Goal: Information Seeking & Learning: Learn about a topic

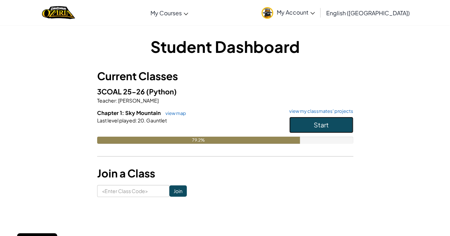
click at [308, 122] on button "Start" at bounding box center [321, 125] width 64 height 16
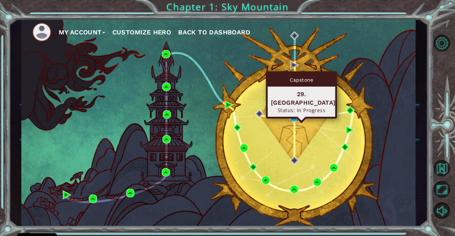
click at [291, 116] on img at bounding box center [294, 117] width 8 height 8
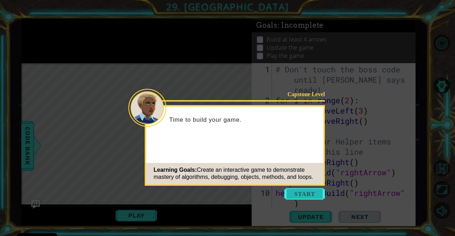
click at [307, 192] on button "Start" at bounding box center [304, 193] width 41 height 11
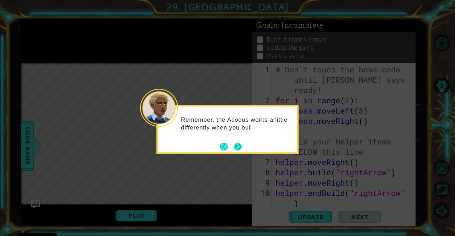
click at [237, 146] on button "Next" at bounding box center [237, 146] width 13 height 13
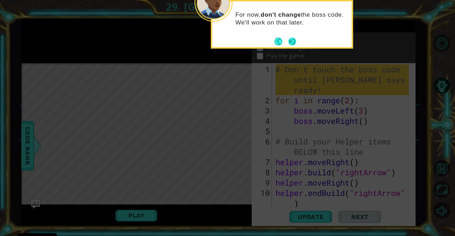
click at [292, 45] on button "Next" at bounding box center [292, 41] width 13 height 13
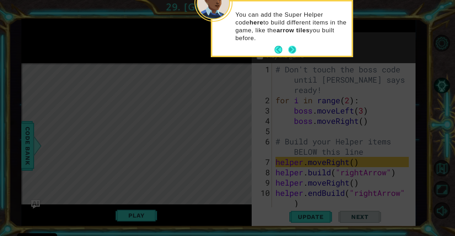
click at [287, 50] on button "Next" at bounding box center [292, 50] width 12 height 12
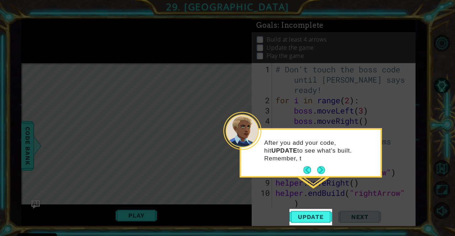
click at [320, 174] on footer at bounding box center [314, 170] width 22 height 11
click at [321, 173] on button "Next" at bounding box center [320, 170] width 11 height 11
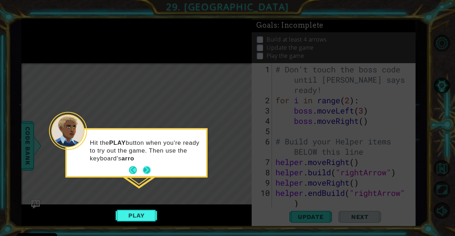
click at [148, 168] on button "Next" at bounding box center [147, 171] width 8 height 8
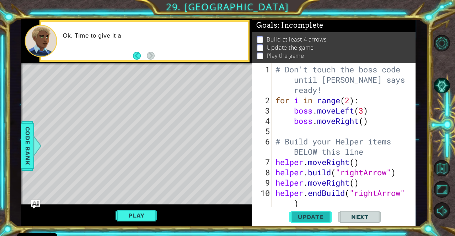
click at [313, 216] on span "Update" at bounding box center [311, 217] width 40 height 7
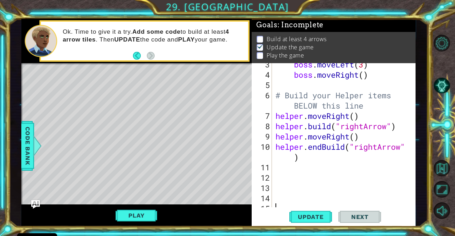
scroll to position [52, 0]
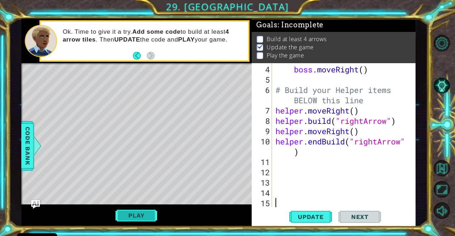
click at [120, 217] on button "Play" at bounding box center [136, 216] width 42 height 14
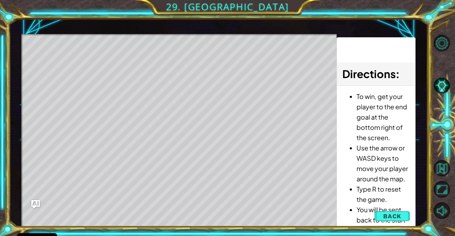
click at [94, 58] on div "Level Map" at bounding box center [185, 138] width 328 height 209
click at [131, 189] on div "Level Map" at bounding box center [185, 138] width 328 height 209
click at [80, 87] on div "Level Map" at bounding box center [185, 138] width 328 height 209
drag, startPoint x: 59, startPoint y: 53, endPoint x: 119, endPoint y: 59, distance: 59.7
click at [119, 59] on div "Level Map" at bounding box center [185, 138] width 328 height 209
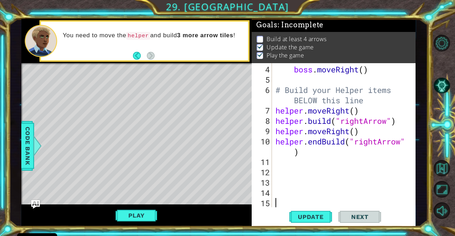
click at [273, 163] on div "4 5 6 7 8 9 10 11 12 13 14 15 boss . moveRight ( ) # Build your Helper items BE…" at bounding box center [333, 135] width 162 height 144
click at [281, 161] on div "boss . moveRight ( ) # Build your Helper items BELOW this line helper . moveRig…" at bounding box center [343, 146] width 138 height 165
type textarea "h"
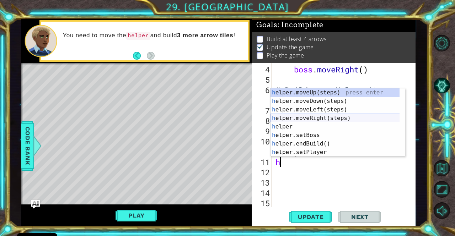
click at [310, 119] on div "h elper.moveUp(steps) press enter h elper.moveDown(steps) press enter h elper.m…" at bounding box center [334, 130] width 129 height 85
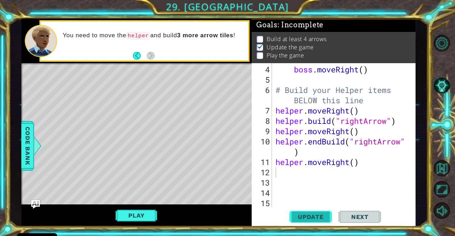
click at [304, 216] on span "Update" at bounding box center [311, 217] width 40 height 7
click at [138, 216] on button "Play" at bounding box center [136, 216] width 42 height 14
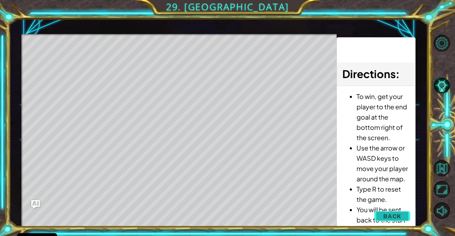
click at [399, 216] on span "Back" at bounding box center [392, 216] width 18 height 7
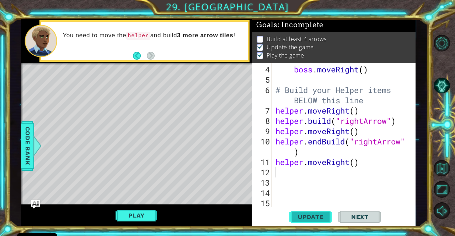
click at [320, 219] on span "Update" at bounding box center [311, 217] width 40 height 7
click at [370, 166] on div "boss . moveRight ( ) # Build your Helper items BELOW this line helper . moveRig…" at bounding box center [343, 146] width 138 height 165
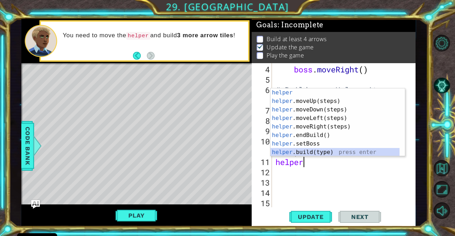
click at [329, 153] on div "helper press enter helper .moveUp(steps) press enter helper .moveDown(steps) pr…" at bounding box center [334, 130] width 129 height 85
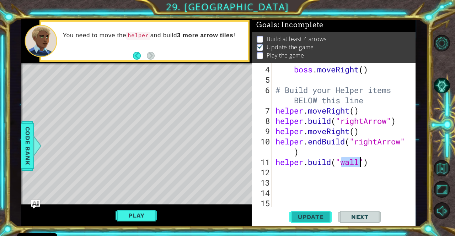
click at [306, 215] on span "Update" at bounding box center [311, 217] width 40 height 7
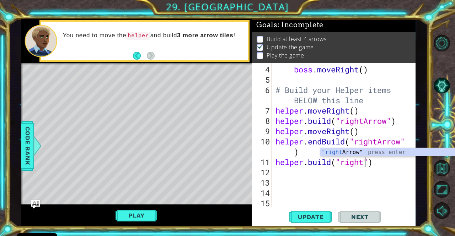
scroll to position [0, 4]
click at [373, 151] on div ""right Arrow" press enter" at bounding box center [387, 161] width 135 height 26
type textarea "[DOMAIN_NAME]("rightArrow")"
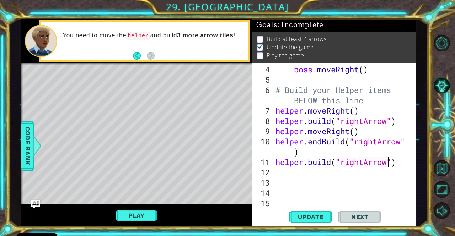
click at [279, 175] on div "boss . moveRight ( ) # Build your Helper items BELOW this line helper . moveRig…" at bounding box center [343, 146] width 138 height 165
type textarea "h"
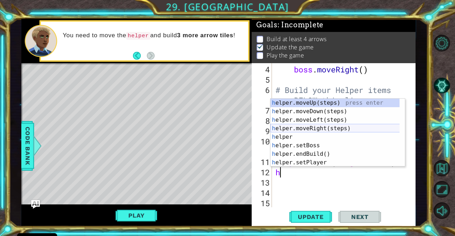
click at [311, 130] on div "h elper.moveUp(steps) press enter h elper.moveDown(steps) press enter h elper.m…" at bounding box center [337, 141] width 135 height 85
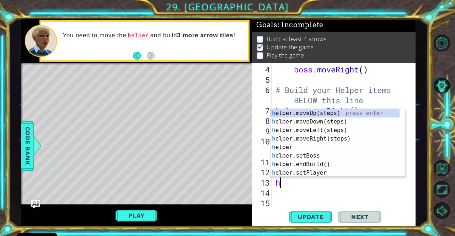
type textarea "he"
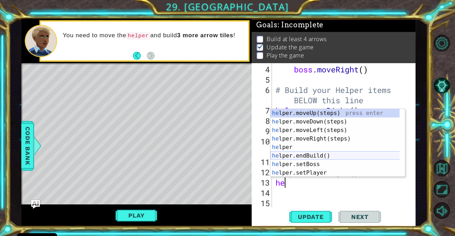
click at [334, 157] on div "he lper.moveUp(steps) press enter he lper.moveDown(steps) press enter he lper.m…" at bounding box center [334, 151] width 129 height 85
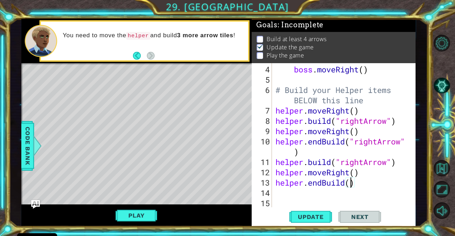
click at [351, 186] on div "boss . moveRight ( ) # Build your Helper items BELOW this line helper . moveRig…" at bounding box center [343, 146] width 138 height 165
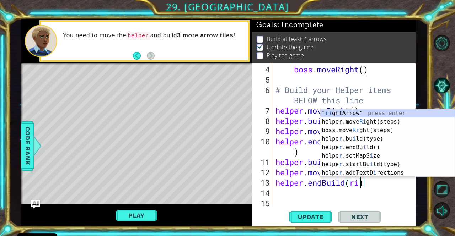
scroll to position [0, 4]
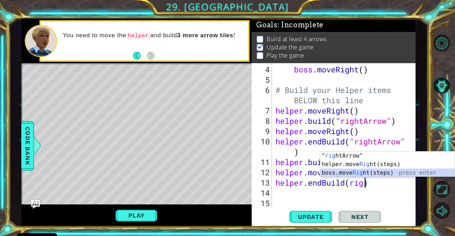
click at [373, 171] on div "" rig htArrow" press enter helper.move Rig ht(steps) press enter boss.move Rig …" at bounding box center [387, 173] width 135 height 43
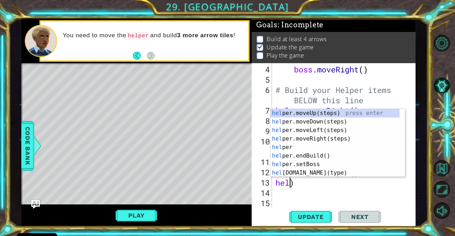
scroll to position [0, 0]
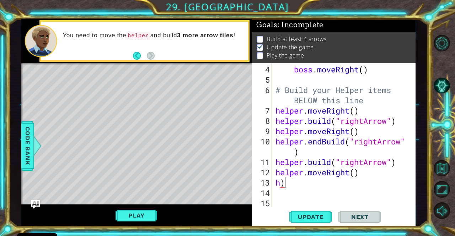
click at [312, 180] on div "boss . moveRight ( ) # Build your Helper items BELOW this line helper . moveRig…" at bounding box center [343, 146] width 138 height 165
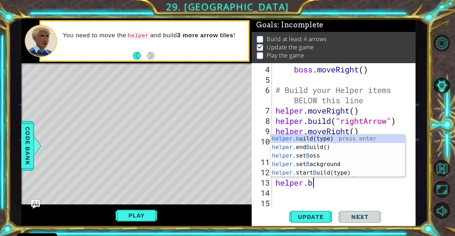
scroll to position [0, 1]
click at [285, 138] on div "helper.b uild(type) press enter helper. end B uild() press enter helper. set B …" at bounding box center [337, 165] width 135 height 60
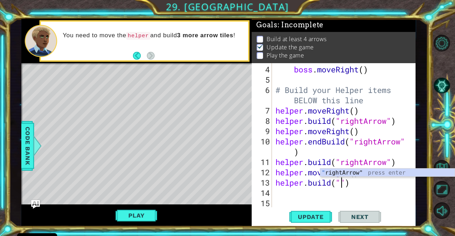
click at [338, 172] on div "" rightArrow" press enter" at bounding box center [387, 182] width 135 height 26
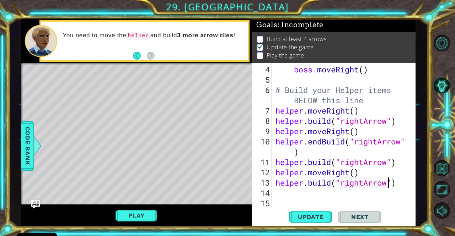
type textarea "[DOMAIN_NAME]("rightArrow")"
click at [316, 220] on span "Update" at bounding box center [311, 217] width 40 height 7
click at [284, 195] on div "boss . moveRight ( ) # Build your Helper items BELOW this line helper . moveRig…" at bounding box center [343, 146] width 138 height 165
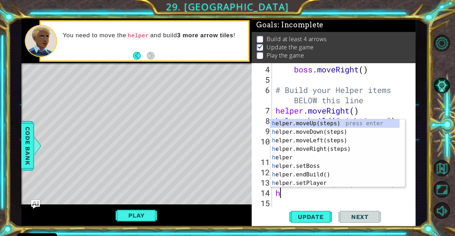
type textarea "he"
click at [286, 148] on div "he lper.moveUp(steps) press enter he lper.moveDown(steps) press enter he lper.m…" at bounding box center [334, 161] width 129 height 85
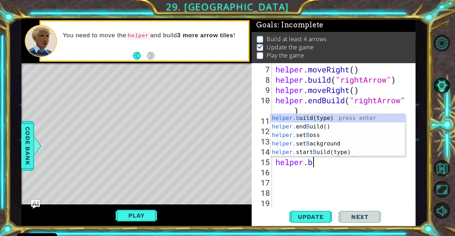
scroll to position [0, 1]
click at [318, 117] on div "helper.b uild(type) press enter helper. end B uild() press enter helper. set B …" at bounding box center [337, 144] width 135 height 60
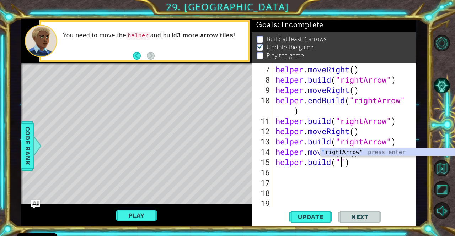
click at [365, 157] on div "helper . moveRight ( ) helper . build ( "rightArrow" ) helper . moveRight ( ) h…" at bounding box center [343, 146] width 138 height 165
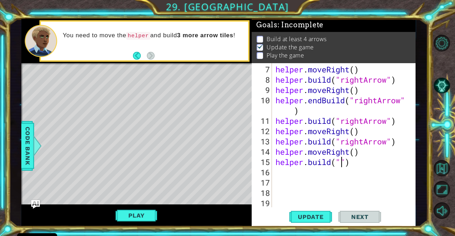
click at [339, 166] on div "helper . moveRight ( ) helper . build ( "rightArrow" ) helper . moveRight ( ) h…" at bounding box center [343, 146] width 138 height 165
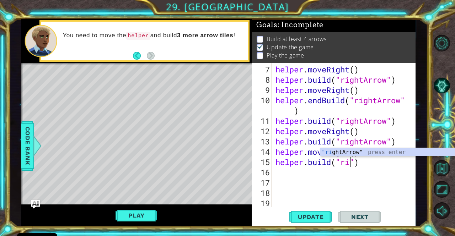
scroll to position [0, 4]
click at [343, 152] on div ""ri ghtArrow" press enter" at bounding box center [387, 161] width 135 height 26
type textarea "[DOMAIN_NAME]("rightArrow")"
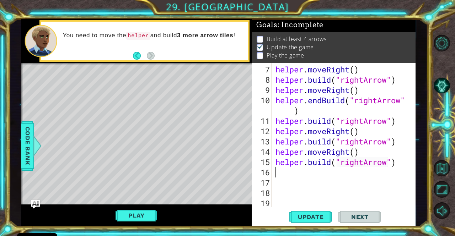
click at [279, 176] on div "helper . moveRight ( ) helper . build ( "rightArrow" ) helper . moveRight ( ) h…" at bounding box center [343, 146] width 138 height 165
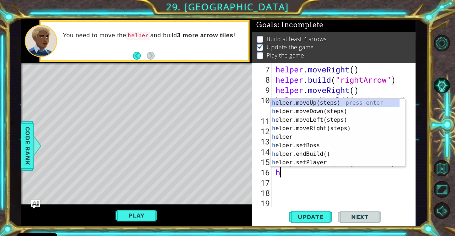
type textarea "he"
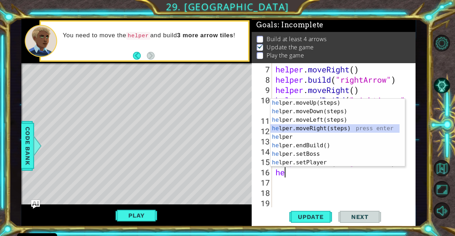
click at [283, 129] on div "he lper.moveUp(steps) press enter he lper.moveDown(steps) press enter he lper.m…" at bounding box center [334, 141] width 129 height 85
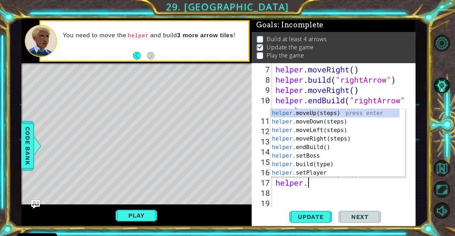
scroll to position [0, 1]
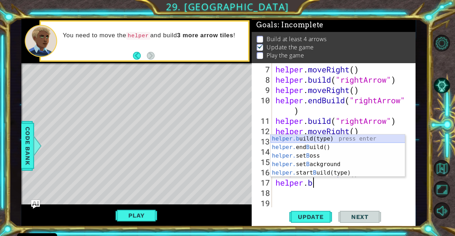
click at [339, 139] on div "helper.b uild(type) press enter helper. end B uild() press enter helper. set B …" at bounding box center [337, 165] width 135 height 60
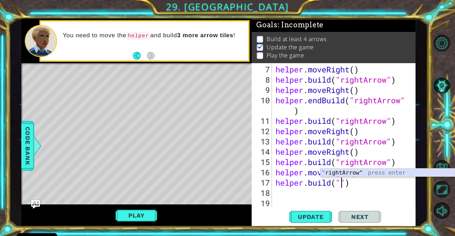
click at [347, 171] on div "" rightArrow" press enter" at bounding box center [387, 182] width 135 height 26
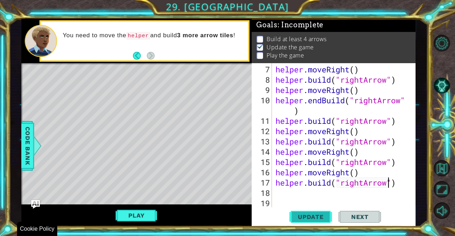
type textarea "[DOMAIN_NAME]("rightArrow")"
click at [312, 214] on span "Update" at bounding box center [311, 217] width 40 height 7
click at [289, 193] on div "helper . moveRight ( ) helper . build ( "rightArrow" ) helper . moveRight ( ) h…" at bounding box center [343, 146] width 138 height 165
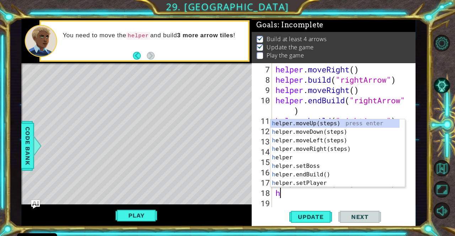
type textarea "he"
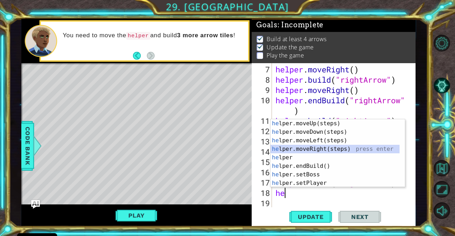
click at [310, 150] on div "he lper.moveUp(steps) press enter he lper.moveDown(steps) press enter he lper.m…" at bounding box center [334, 161] width 129 height 85
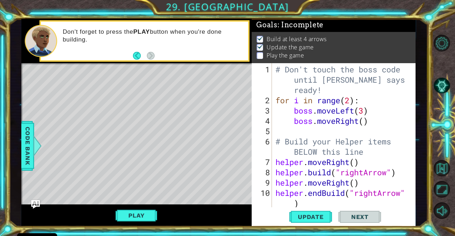
click at [177, 83] on div "Level Map" at bounding box center [185, 167] width 328 height 209
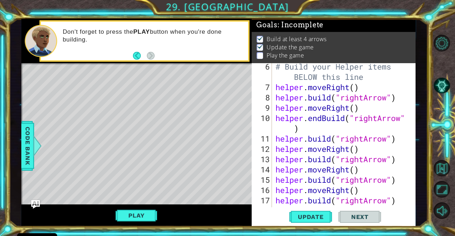
scroll to position [113, 0]
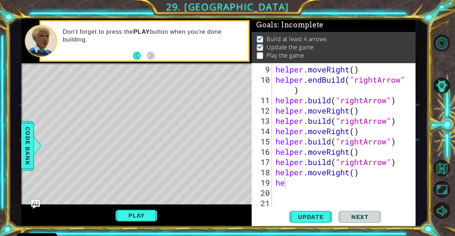
click at [286, 185] on div "helper . moveRight ( ) helper . endBuild ( "rightArrow" ) helper . build ( "rig…" at bounding box center [343, 146] width 138 height 165
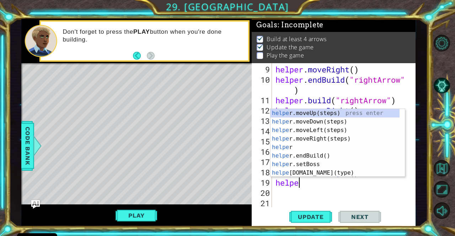
scroll to position [0, 1]
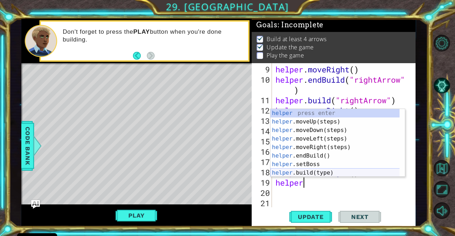
click at [292, 171] on div "helper press enter helper .moveUp(steps) press enter helper .moveDown(steps) pr…" at bounding box center [334, 151] width 129 height 85
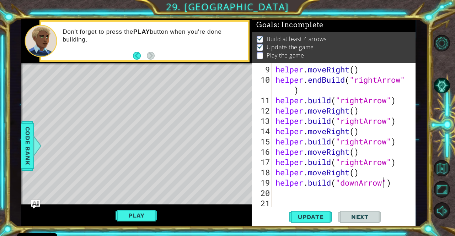
scroll to position [0, 5]
type textarea "[DOMAIN_NAME]("downArrow")"
click at [314, 215] on span "Update" at bounding box center [311, 217] width 40 height 7
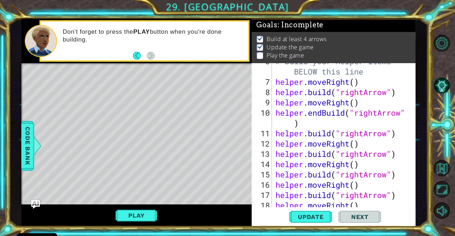
scroll to position [113, 0]
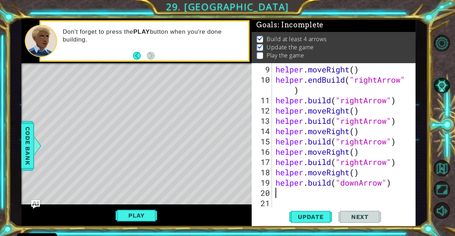
click at [276, 194] on div "helper . moveRight ( ) helper . endBuild ( "rightArrow" ) helper . build ( "rig…" at bounding box center [343, 146] width 138 height 165
type textarea "f"
type textarea "h"
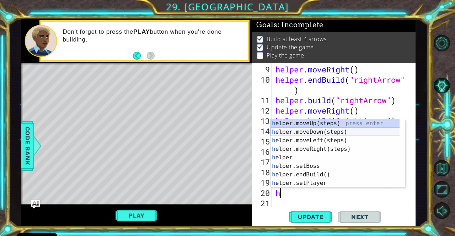
click at [299, 134] on div "h elper.moveUp(steps) press enter h elper.moveDown(steps) press enter h elper.m…" at bounding box center [337, 161] width 135 height 85
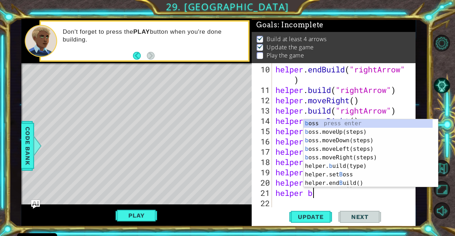
scroll to position [0, 1]
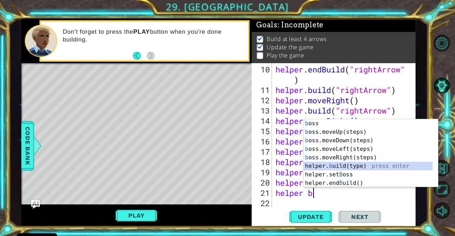
click at [359, 166] on div "b oss press enter b oss.moveUp(steps) press enter b oss.moveDown(steps) press e…" at bounding box center [367, 161] width 129 height 85
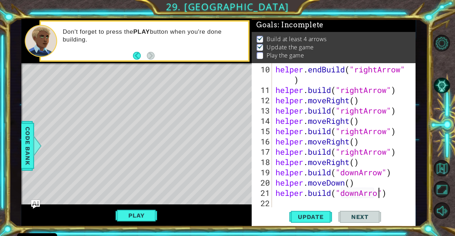
scroll to position [0, 5]
type textarea "[DOMAIN_NAME]("downArrow")"
click at [328, 208] on div "[DOMAIN_NAME]("downArrow") 10 11 12 13 14 15 16 17 18 19 20 21 22 helper . endB…" at bounding box center [334, 145] width 164 height 164
click at [282, 201] on div "helper . endBuild ( "rightArrow" ) helper . build ( "rightArrow" ) helper . mov…" at bounding box center [343, 151] width 138 height 175
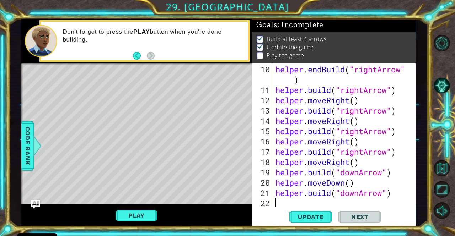
type textarea "h"
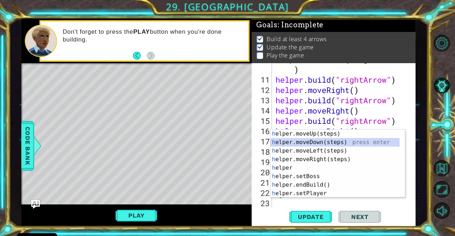
click at [292, 140] on div "h elper.moveUp(steps) press enter h elper.moveDown(steps) press enter h elper.m…" at bounding box center [334, 172] width 129 height 85
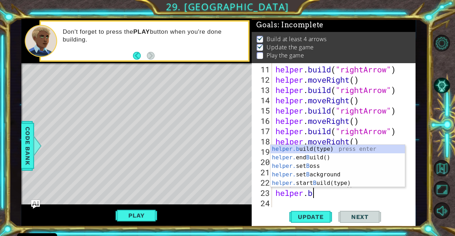
scroll to position [0, 1]
click at [299, 147] on div "helper.b uild(type) press enter helper. end B uild() press enter helper. set B …" at bounding box center [337, 175] width 135 height 60
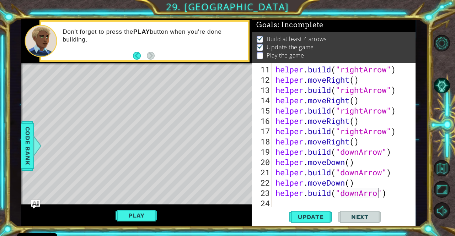
scroll to position [0, 5]
type textarea "[DOMAIN_NAME]("downArrow")"
click at [306, 215] on span "Update" at bounding box center [311, 217] width 40 height 7
click at [271, 211] on div "Update Next" at bounding box center [335, 217] width 164 height 16
click at [277, 201] on div "helper . build ( "rightArrow" ) helper . moveRight ( ) helper . build ( "rightA…" at bounding box center [343, 146] width 138 height 165
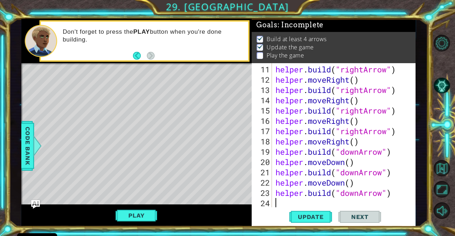
scroll to position [155, 0]
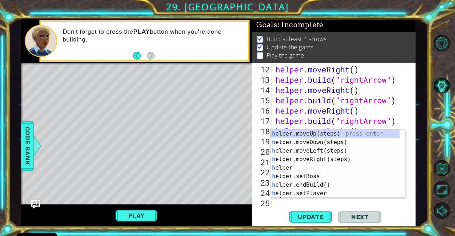
type textarea "he"
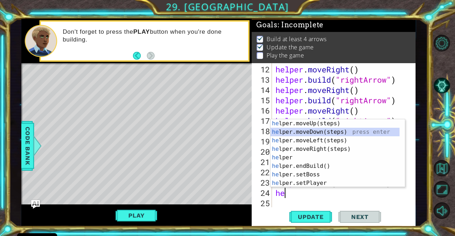
click at [292, 131] on div "he lper.moveUp(steps) press enter he lper.moveDown(steps) press enter he lper.m…" at bounding box center [334, 161] width 129 height 85
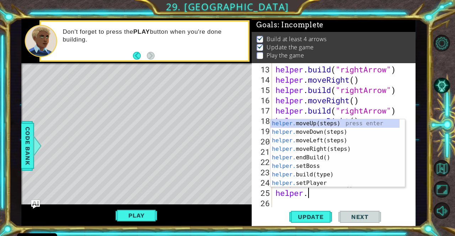
scroll to position [0, 1]
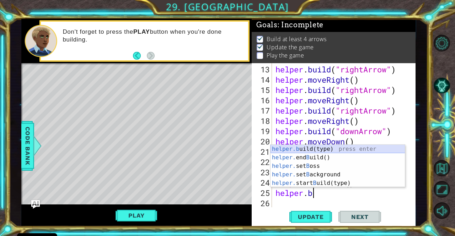
click at [303, 148] on div "helper.b uild(type) press enter helper. end B uild() press enter helper. set B …" at bounding box center [337, 175] width 135 height 60
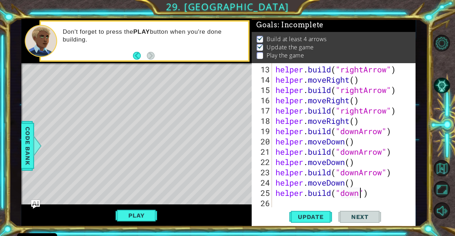
scroll to position [0, 4]
type textarea "[DOMAIN_NAME]("downArrow")"
click at [286, 206] on div "helper . build ( "rightArrow" ) helper . moveRight ( ) helper . build ( "rightA…" at bounding box center [343, 146] width 138 height 165
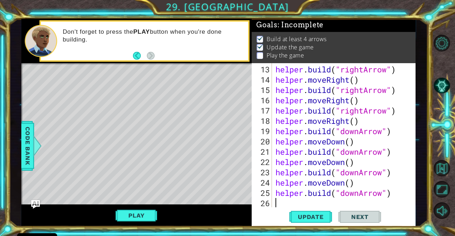
type textarea "h"
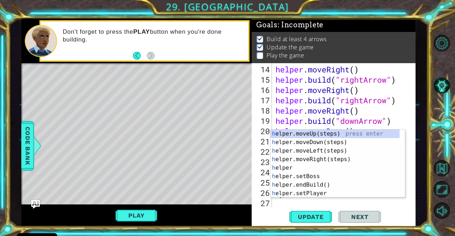
scroll to position [175, 0]
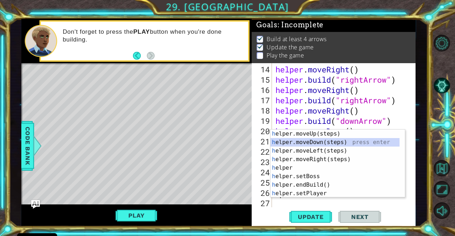
click at [312, 143] on div "h elper.moveUp(steps) press enter h elper.moveDown(steps) press enter h elper.m…" at bounding box center [334, 172] width 129 height 85
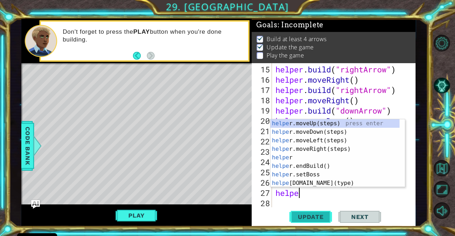
scroll to position [0, 1]
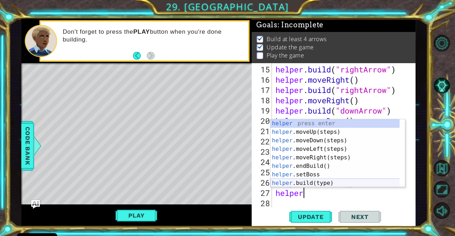
click at [330, 181] on div "helper press enter helper .moveUp(steps) press enter helper .moveDown(steps) pr…" at bounding box center [334, 161] width 129 height 85
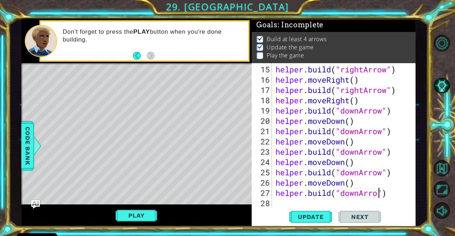
scroll to position [0, 5]
type textarea "[DOMAIN_NAME]("downArrow")"
click at [309, 216] on span "Update" at bounding box center [311, 217] width 40 height 7
click at [149, 213] on button "Play" at bounding box center [136, 216] width 42 height 14
click at [371, 218] on span "Next" at bounding box center [360, 218] width 32 height 7
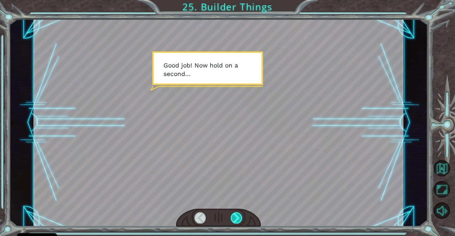
click at [237, 217] on div at bounding box center [237, 218] width 12 height 11
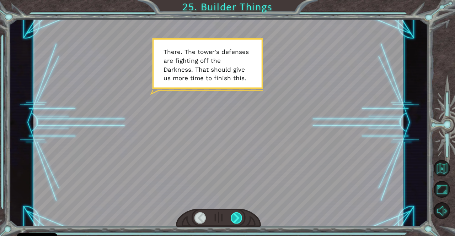
click at [235, 217] on div at bounding box center [237, 218] width 12 height 11
click at [237, 218] on div at bounding box center [237, 218] width 12 height 11
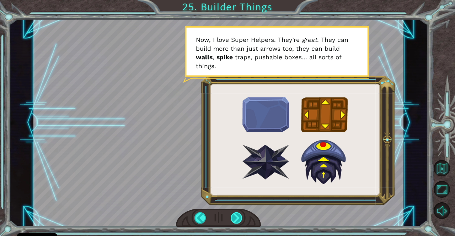
click at [238, 215] on div at bounding box center [237, 218] width 12 height 11
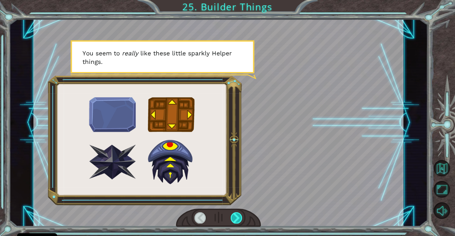
click at [233, 220] on div at bounding box center [237, 218] width 12 height 11
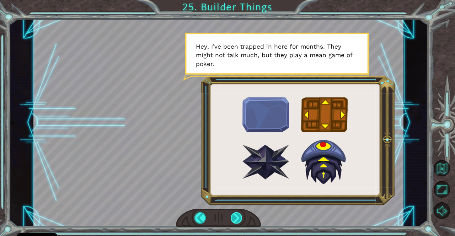
click at [233, 220] on div at bounding box center [237, 218] width 12 height 11
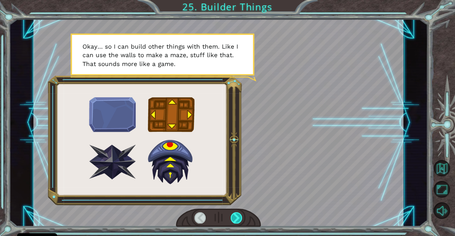
click at [233, 220] on div at bounding box center [237, 218] width 12 height 11
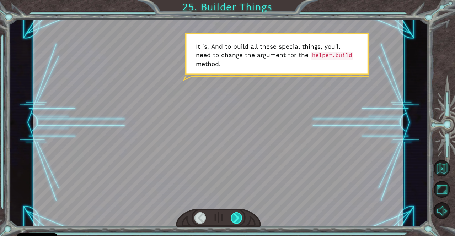
click at [233, 220] on div at bounding box center [237, 218] width 12 height 11
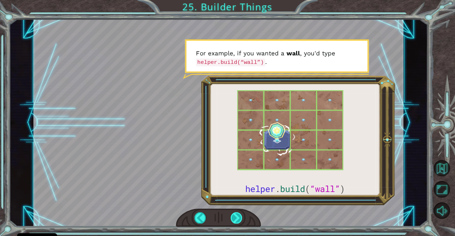
click at [233, 220] on div at bounding box center [237, 218] width 12 height 11
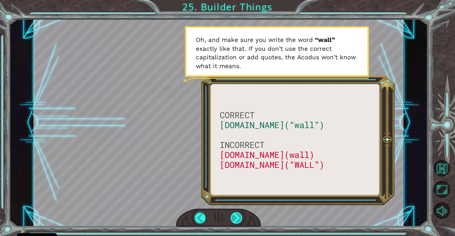
click at [232, 218] on div at bounding box center [237, 218] width 12 height 11
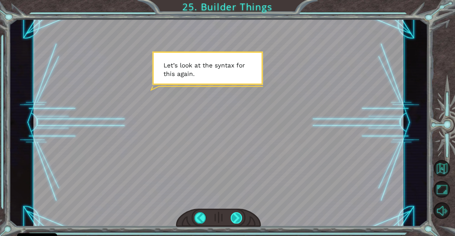
click at [231, 216] on div at bounding box center [237, 218] width 12 height 11
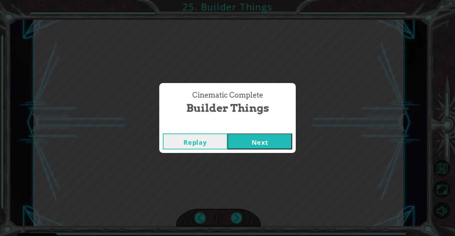
click at [272, 146] on button "Next" at bounding box center [259, 142] width 65 height 16
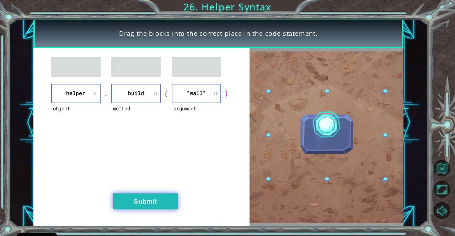
click at [136, 206] on button "Submit" at bounding box center [145, 202] width 65 height 16
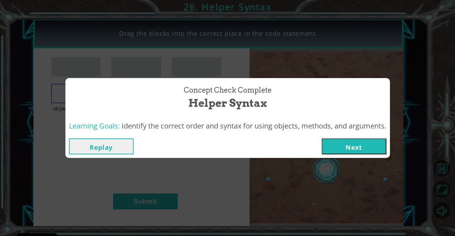
click at [344, 147] on button "Next" at bounding box center [354, 147] width 65 height 16
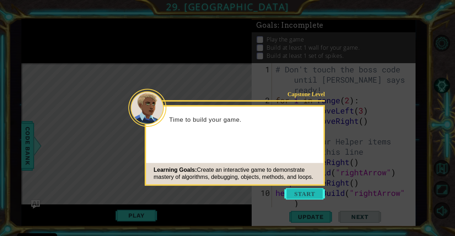
click at [305, 192] on button "Start" at bounding box center [304, 193] width 41 height 11
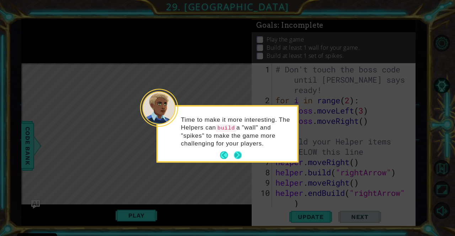
click at [236, 153] on button "Next" at bounding box center [238, 155] width 8 height 8
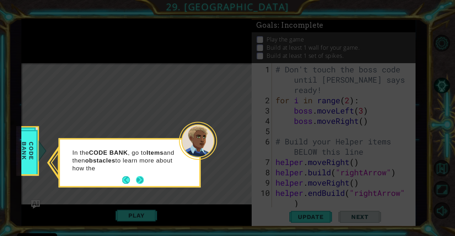
click at [144, 179] on div "In the CODE BANK , go to Items and then obstacles to learn more about how the" at bounding box center [129, 165] width 139 height 44
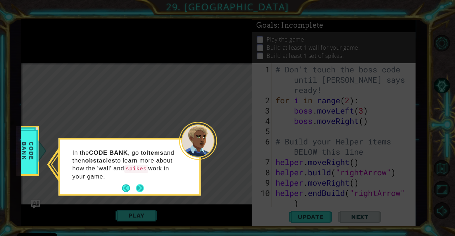
click at [140, 183] on button "Next" at bounding box center [139, 188] width 11 height 11
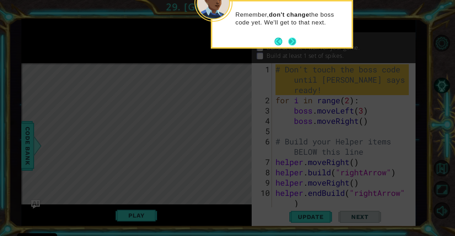
click at [290, 42] on button "Next" at bounding box center [291, 41] width 11 height 11
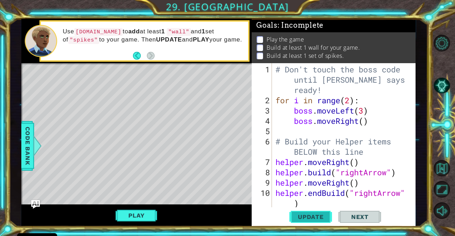
click at [299, 215] on span "Update" at bounding box center [311, 217] width 40 height 7
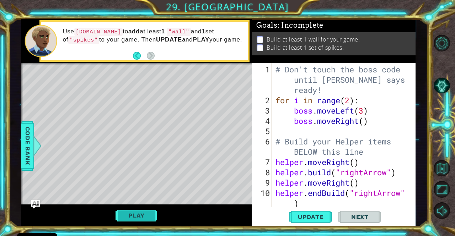
click at [150, 220] on button "Play" at bounding box center [136, 216] width 42 height 14
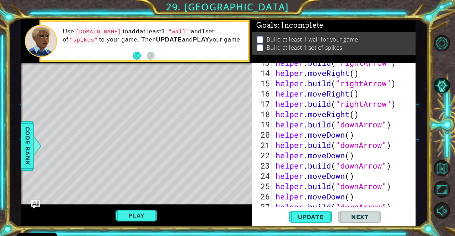
scroll to position [186, 0]
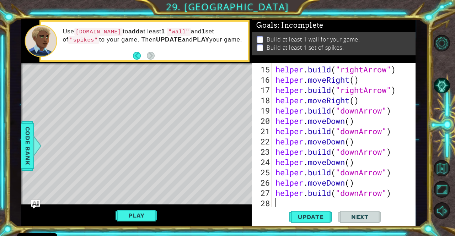
click at [283, 204] on div "helper . build ( "rightArrow" ) helper . moveRight ( ) helper . build ( "rightA…" at bounding box center [343, 146] width 138 height 165
type textarea "e"
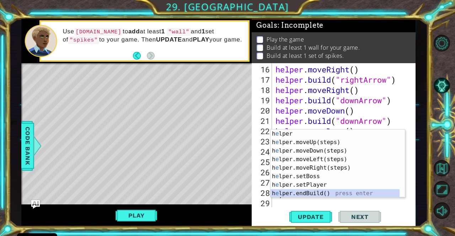
click at [299, 195] on div "h e lper press enter h e lper.moveUp(steps) press enter h e lper.moveDown(steps…" at bounding box center [334, 172] width 129 height 85
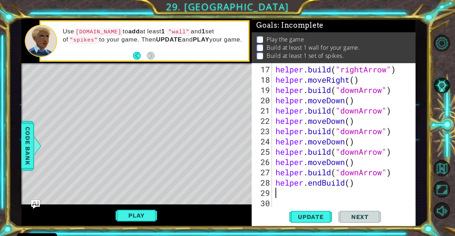
click at [355, 185] on div "helper . build ( "rightArrow" ) helper . moveRight ( ) helper . build ( "downAr…" at bounding box center [343, 146] width 138 height 165
click at [351, 185] on div "helper . build ( "rightArrow" ) helper . moveRight ( ) helper . build ( "downAr…" at bounding box center [343, 146] width 138 height 165
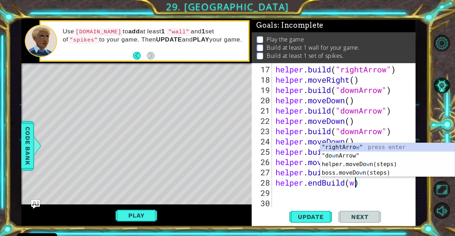
scroll to position [0, 4]
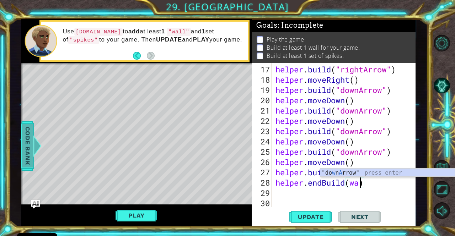
type textarea "helper.endBuild(wa)"
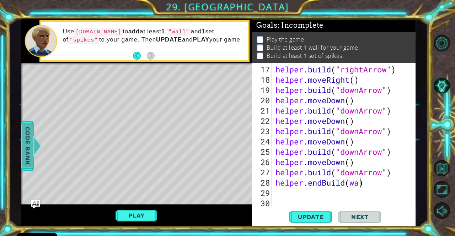
drag, startPoint x: 26, startPoint y: 145, endPoint x: 33, endPoint y: 153, distance: 9.8
click at [33, 153] on div at bounding box center [37, 145] width 9 height 21
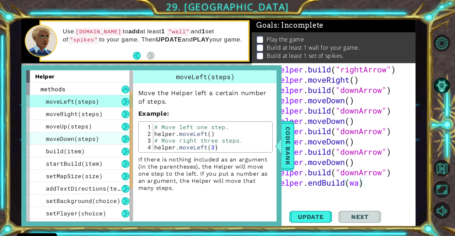
scroll to position [97, 0]
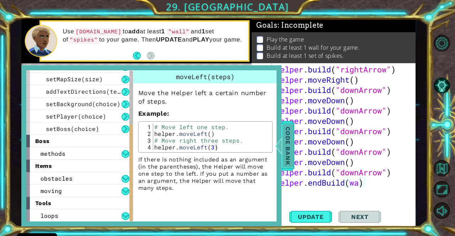
click at [285, 143] on span "Code Bank" at bounding box center [287, 145] width 11 height 43
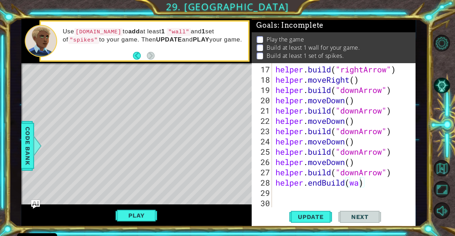
scroll to position [0, 0]
click at [376, 200] on div "helper . build ( "rightArrow" ) helper . moveRight ( ) helper . build ( "downAr…" at bounding box center [343, 146] width 138 height 165
click at [365, 189] on div "helper . build ( "rightArrow" ) helper . moveRight ( ) helper . build ( "downAr…" at bounding box center [343, 146] width 138 height 165
click at [370, 180] on div "helper . build ( "rightArrow" ) helper . moveRight ( ) helper . build ( "downAr…" at bounding box center [343, 146] width 138 height 165
drag, startPoint x: 370, startPoint y: 180, endPoint x: 349, endPoint y: 179, distance: 21.3
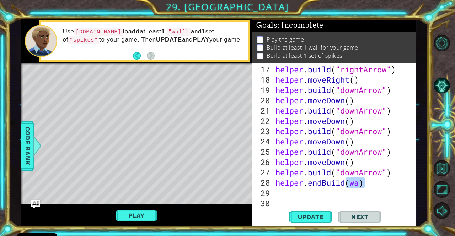
click at [349, 179] on div "helper . build ( "rightArrow" ) helper . moveRight ( ) helper . build ( "downAr…" at bounding box center [343, 146] width 138 height 165
click at [362, 181] on div "helper . build ( "rightArrow" ) helper . moveRight ( ) helper . build ( "downAr…" at bounding box center [341, 135] width 134 height 144
click at [320, 216] on span "Update" at bounding box center [311, 217] width 40 height 7
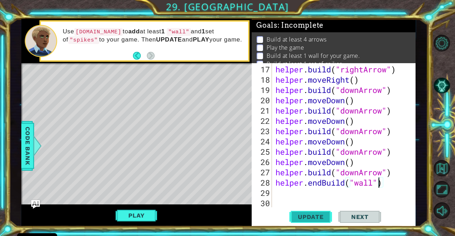
click at [323, 221] on button "Update" at bounding box center [310, 217] width 43 height 16
click at [317, 214] on span "Update" at bounding box center [311, 217] width 40 height 7
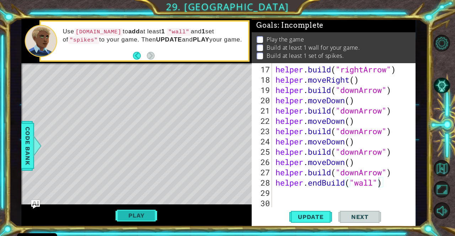
click at [135, 216] on button "Play" at bounding box center [136, 216] width 42 height 14
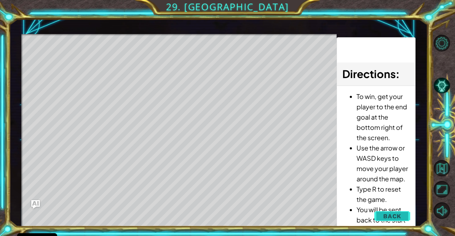
click at [385, 219] on span "Back" at bounding box center [392, 216] width 18 height 7
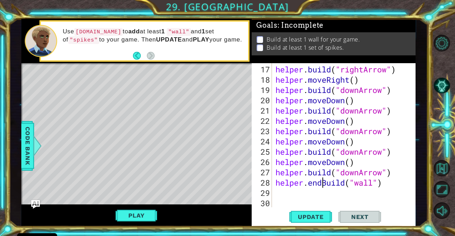
click at [322, 186] on div "helper . build ( "rightArrow" ) helper . moveRight ( ) helper . build ( "downAr…" at bounding box center [343, 146] width 138 height 165
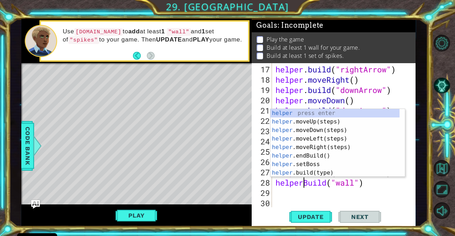
scroll to position [0, 4]
click at [286, 173] on div "helper press enter helper .moveUp(steps) press enter helper .moveDown(steps) pr…" at bounding box center [334, 151] width 129 height 85
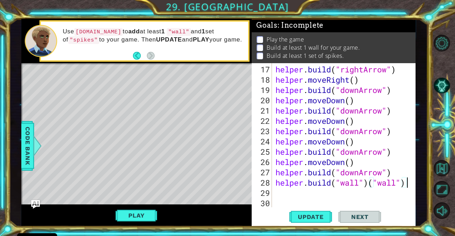
click at [408, 183] on div at bounding box center [410, 32] width 7 height 350
click at [307, 213] on button "Update" at bounding box center [310, 217] width 43 height 16
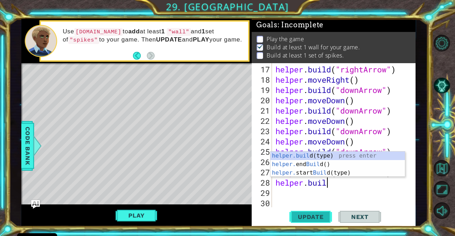
scroll to position [0, 1]
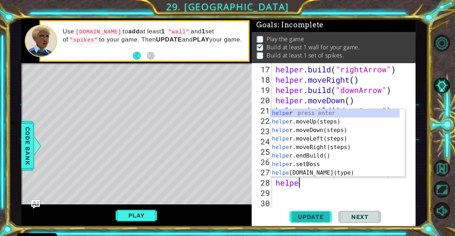
type textarea "he"
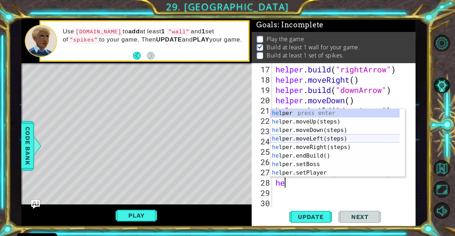
click at [302, 139] on div "he lper press enter he lper.moveUp(steps) press enter he lper.moveDown(steps) p…" at bounding box center [334, 151] width 129 height 85
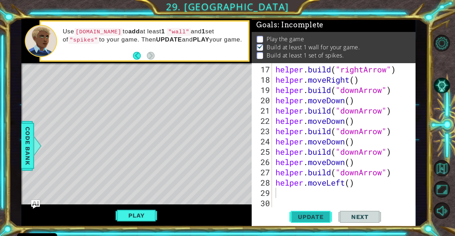
click at [294, 219] on span "Update" at bounding box center [311, 217] width 40 height 7
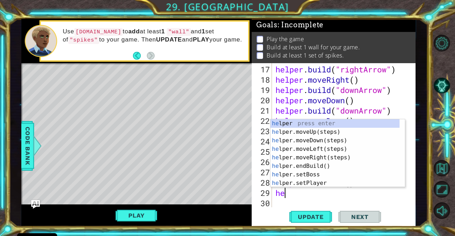
type textarea "h"
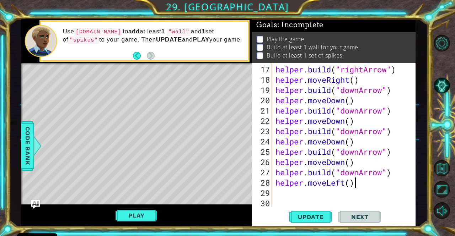
click at [372, 186] on div "helper . build ( "rightArrow" ) helper . moveRight ( ) helper . build ( "downAr…" at bounding box center [343, 146] width 138 height 165
click at [370, 186] on div "helper . build ( "rightArrow" ) helper . moveRight ( ) helper . build ( "downAr…" at bounding box center [343, 146] width 138 height 165
type textarea "helper.moveLeft(4)"
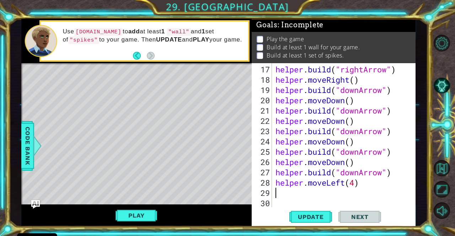
click at [274, 193] on div "helper . build ( "rightArrow" ) helper . moveRight ( ) helper . build ( "downAr…" at bounding box center [343, 146] width 138 height 165
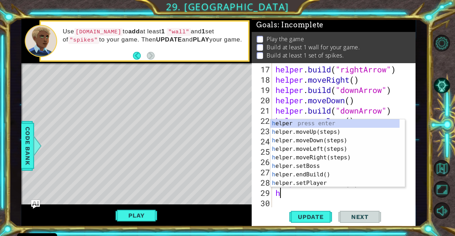
type textarea "he"
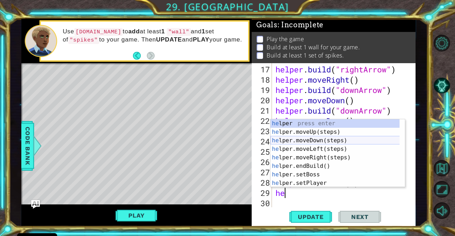
click at [281, 141] on div "he lper press enter he lper.moveUp(steps) press enter he lper.moveDown(steps) p…" at bounding box center [334, 161] width 129 height 85
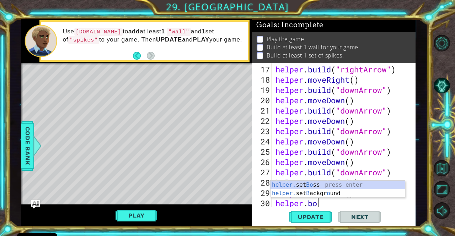
scroll to position [0, 1]
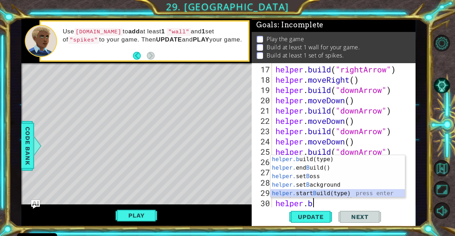
click at [313, 193] on div "helper.b uild(type) press enter helper. end B uild() press enter helper. set B …" at bounding box center [337, 185] width 135 height 60
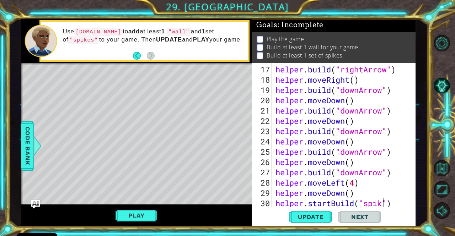
scroll to position [0, 5]
type textarea "helper.startBuild("spikes")"
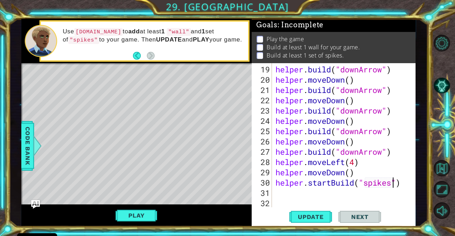
click at [282, 199] on div "helper . build ( "downArrow" ) helper . moveDown ( ) helper . build ( "downArro…" at bounding box center [343, 146] width 138 height 165
click at [281, 195] on div "helper . build ( "downArrow" ) helper . moveDown ( ) helper . build ( "downArro…" at bounding box center [343, 146] width 138 height 165
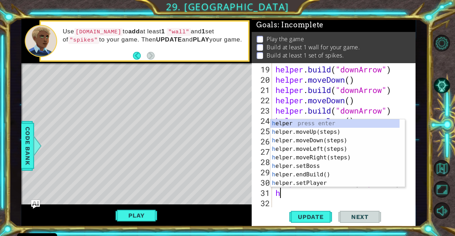
type textarea "he"
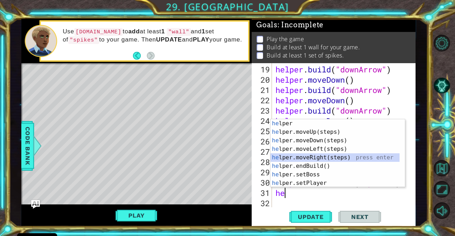
click at [301, 158] on div "he lper press enter he lper.moveUp(steps) press enter he lper.moveDown(steps) p…" at bounding box center [334, 161] width 129 height 85
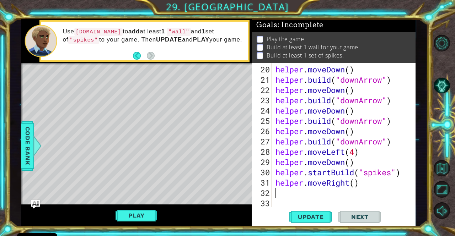
scroll to position [237, 0]
click at [339, 191] on div "helper . moveDown ( ) helper . build ( "downArrow" ) helper . moveDown ( ) help…" at bounding box center [343, 146] width 138 height 165
click at [336, 186] on div "helper . moveDown ( ) helper . build ( "downArrow" ) helper . moveDown ( ) help…" at bounding box center [343, 146] width 138 height 165
type textarea "helper.moveRight()"
click at [353, 189] on div "helper . moveDown ( ) helper . build ( "downArrow" ) helper . moveDown ( ) help…" at bounding box center [343, 146] width 138 height 165
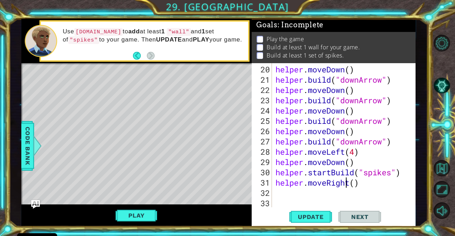
click at [345, 186] on div "helper . moveDown ( ) helper . build ( "downArrow" ) helper . moveDown ( ) help…" at bounding box center [343, 146] width 138 height 165
click at [353, 185] on div "helper . moveDown ( ) helper . build ( "downArrow" ) helper . moveDown ( ) help…" at bounding box center [343, 146] width 138 height 165
type textarea "helper.moveRight(3)"
click at [285, 196] on div "helper . moveDown ( ) helper . build ( "downArrow" ) helper . moveDown ( ) help…" at bounding box center [343, 146] width 138 height 165
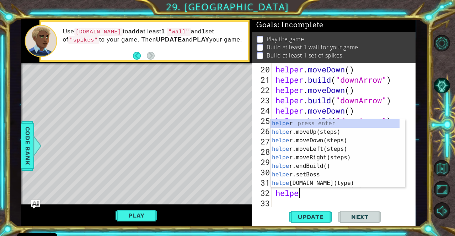
scroll to position [0, 1]
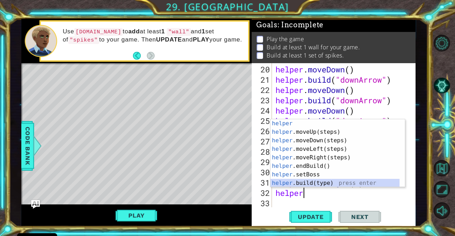
click at [288, 182] on div "helper press enter helper .moveUp(steps) press enter helper .moveDown(steps) pr…" at bounding box center [334, 161] width 129 height 85
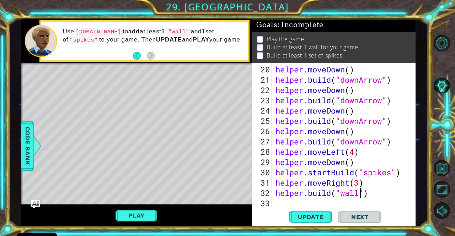
scroll to position [0, 4]
type textarea "[DOMAIN_NAME]("wall")"
click at [302, 220] on span "Update" at bounding box center [311, 217] width 40 height 7
click at [312, 217] on span "Update" at bounding box center [311, 217] width 40 height 7
click at [130, 219] on button "Play" at bounding box center [136, 216] width 42 height 14
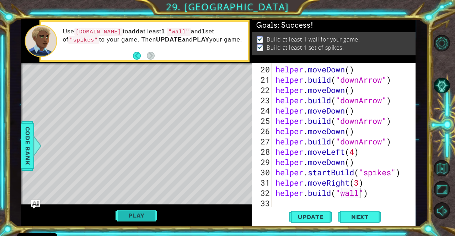
scroll to position [1, 0]
click at [355, 216] on span "Next" at bounding box center [360, 217] width 32 height 7
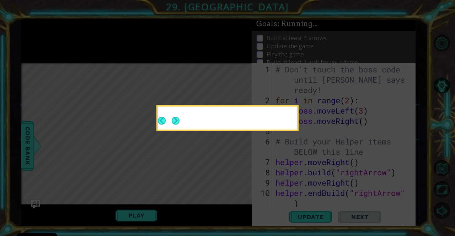
scroll to position [0, 0]
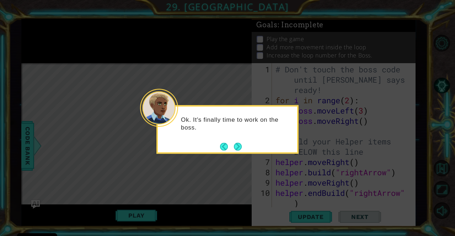
click at [242, 148] on div "Ok. It's finally time to work on the boss." at bounding box center [227, 129] width 142 height 49
click at [236, 149] on button "Next" at bounding box center [237, 146] width 13 height 13
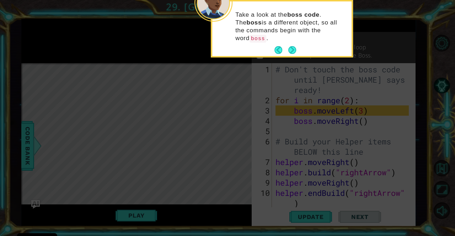
click at [289, 49] on div "Take a look at the boss code . The boss is a different object, so all the comma…" at bounding box center [282, 29] width 142 height 58
click at [295, 45] on button "Next" at bounding box center [291, 50] width 11 height 11
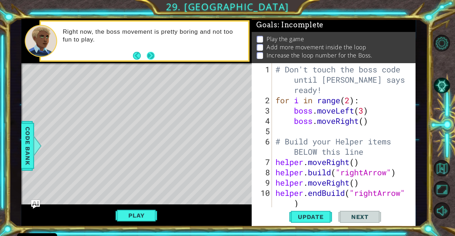
click at [152, 57] on button "Next" at bounding box center [150, 55] width 12 height 12
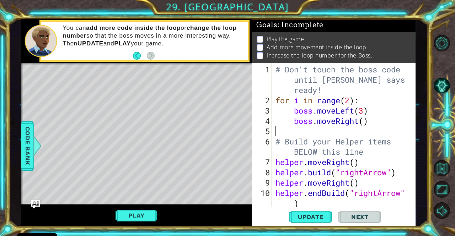
click at [303, 133] on div "# Don't touch the boss code until [PERSON_NAME] says you're ready! for i in ran…" at bounding box center [343, 157] width 138 height 186
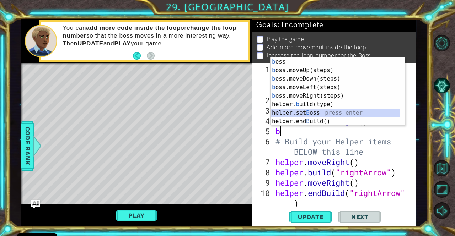
click at [314, 113] on div "b oss press enter b oss.moveUp(steps) press enter b oss.moveDown(steps) press e…" at bounding box center [337, 100] width 135 height 85
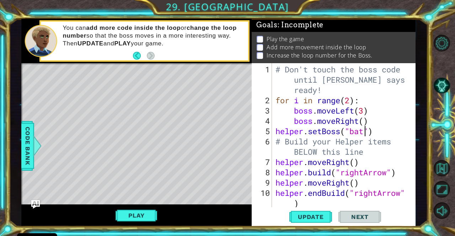
scroll to position [0, 4]
click at [319, 221] on button "Update" at bounding box center [310, 217] width 43 height 16
click at [134, 220] on button "Play" at bounding box center [136, 216] width 42 height 14
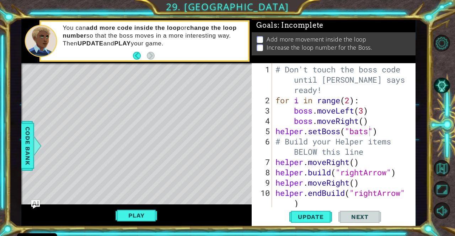
click at [272, 121] on div "helper.setBoss("bats") 1 2 3 4 5 6 7 8 9 10 11 # Don't touch the boss code unti…" at bounding box center [333, 135] width 162 height 144
click at [274, 134] on div "helper.setBoss("bats") 1 2 3 4 5 6 7 8 9 10 11 # Don't touch the boss code unti…" at bounding box center [333, 135] width 162 height 144
click at [397, 123] on div "# Don't touch the boss code until [PERSON_NAME] says you're ready! for i in ran…" at bounding box center [343, 157] width 138 height 186
click at [390, 133] on div "# Don't touch the boss code until [PERSON_NAME] says you're ready! for i in ran…" at bounding box center [343, 157] width 138 height 186
type textarea "helper.setBoss("bats")"
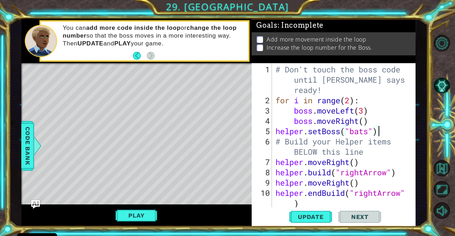
scroll to position [0, 0]
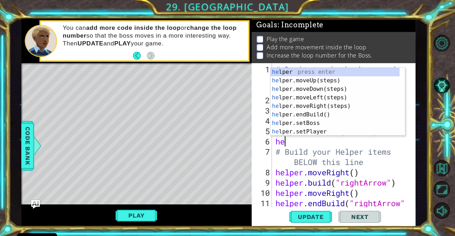
type textarea "h"
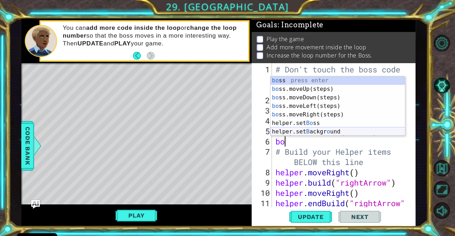
click at [333, 128] on div "bo ss press enter bo ss.moveUp(steps) press enter bo ss.moveDown(steps) press e…" at bounding box center [337, 114] width 135 height 77
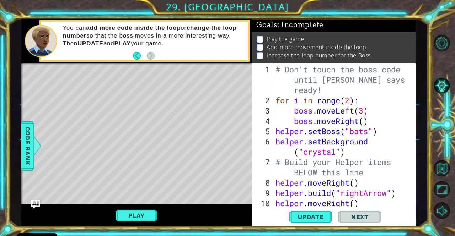
click at [336, 152] on div "# Don't touch the boss code until [PERSON_NAME] says you're ready! for i in ran…" at bounding box center [343, 162] width 138 height 196
click at [307, 220] on span "Update" at bounding box center [311, 217] width 40 height 7
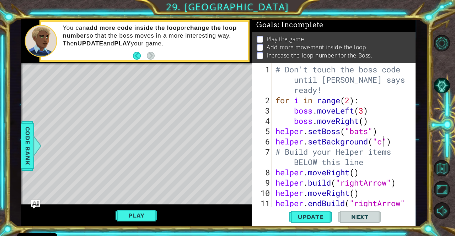
type textarea "helper.setBackground("")"
